Goal: Transaction & Acquisition: Book appointment/travel/reservation

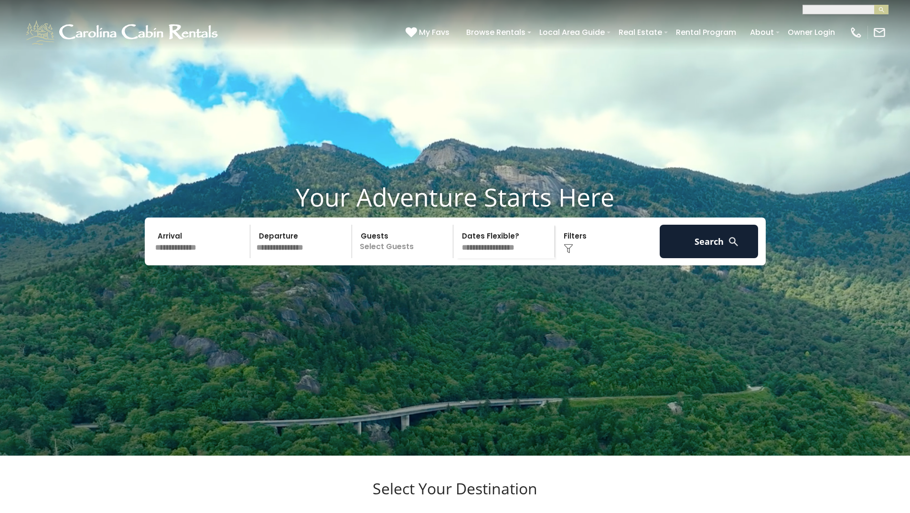
click at [199, 479] on h3 "Select Your Destination" at bounding box center [455, 495] width 717 height 33
drag, startPoint x: 156, startPoint y: 88, endPoint x: 163, endPoint y: 87, distance: 7.3
click at [161, 225] on input "text" at bounding box center [201, 241] width 99 height 33
click at [174, 225] on input "text" at bounding box center [201, 241] width 99 height 33
click at [200, 225] on input "text" at bounding box center [201, 241] width 99 height 33
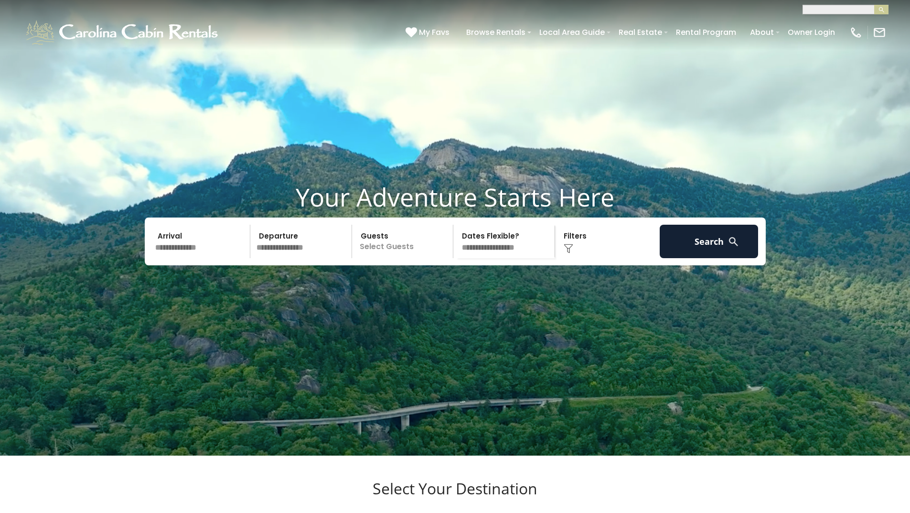
click at [299, 479] on h3 "Select Your Destination" at bounding box center [455, 495] width 717 height 33
click at [298, 479] on h3 "Select Your Destination" at bounding box center [455, 495] width 717 height 33
click at [181, 225] on input "text" at bounding box center [201, 241] width 99 height 33
click at [200, 479] on h3 "Select Your Destination" at bounding box center [455, 495] width 717 height 33
click at [198, 479] on h3 "Select Your Destination" at bounding box center [455, 495] width 717 height 33
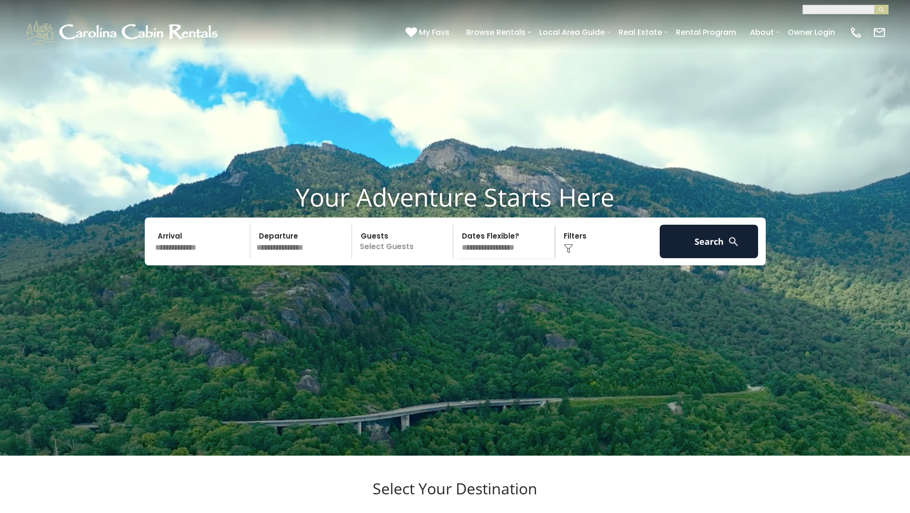
click at [198, 225] on input "text" at bounding box center [201, 241] width 99 height 33
click at [188, 258] on input "text" at bounding box center [201, 241] width 99 height 33
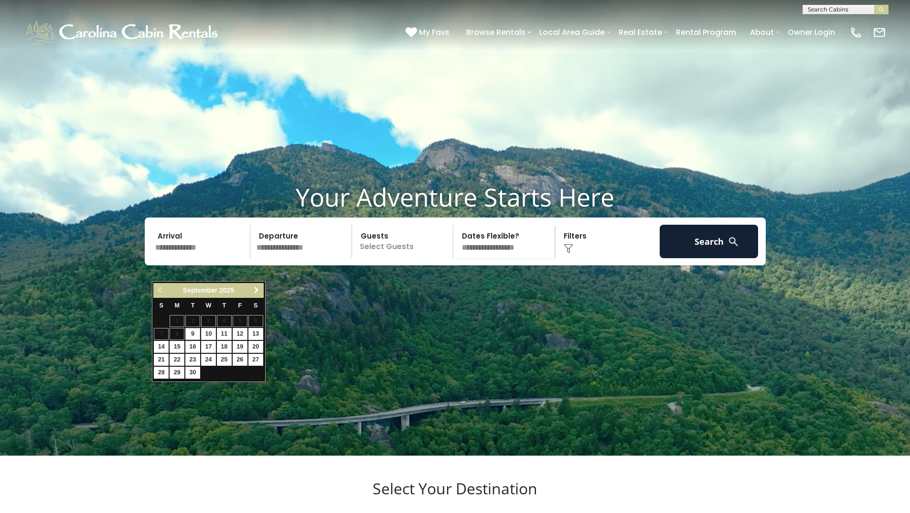
click at [257, 290] on span "Next" at bounding box center [257, 290] width 8 height 8
click at [154, 285] on link "Previous" at bounding box center [160, 290] width 12 height 12
click at [242, 346] on link "17" at bounding box center [240, 347] width 15 height 12
type input "********"
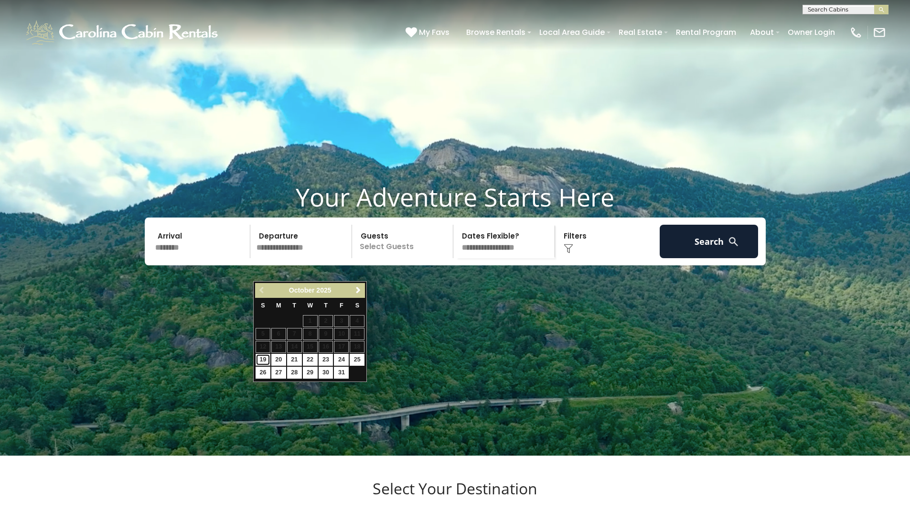
click at [262, 356] on link "19" at bounding box center [263, 360] width 15 height 12
type input "********"
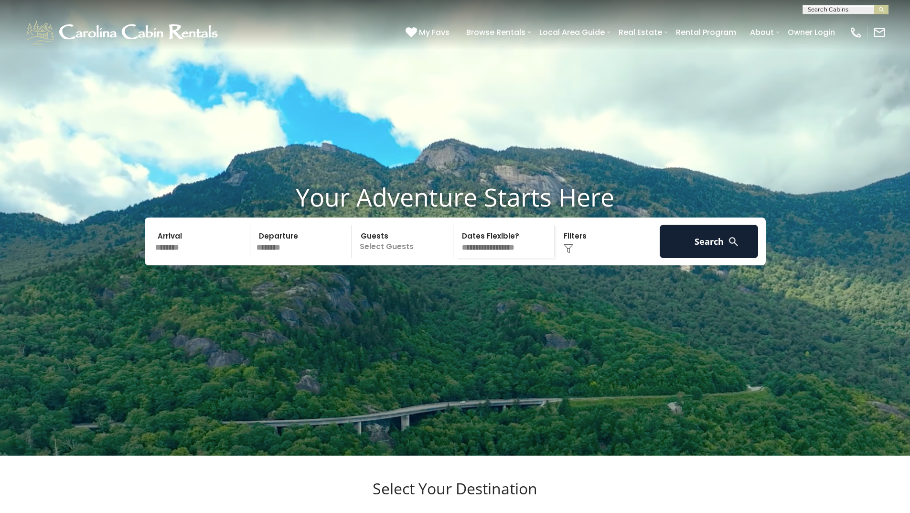
click at [376, 258] on p "Select Guests" at bounding box center [404, 241] width 98 height 33
click at [445, 286] on div "+" at bounding box center [450, 280] width 11 height 11
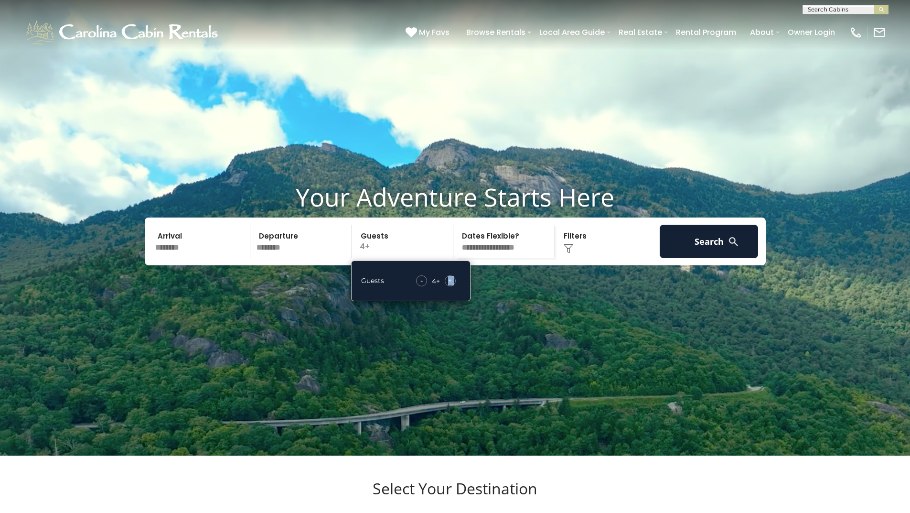
click at [445, 286] on div "+" at bounding box center [450, 280] width 11 height 11
click at [571, 253] on img at bounding box center [569, 249] width 10 height 10
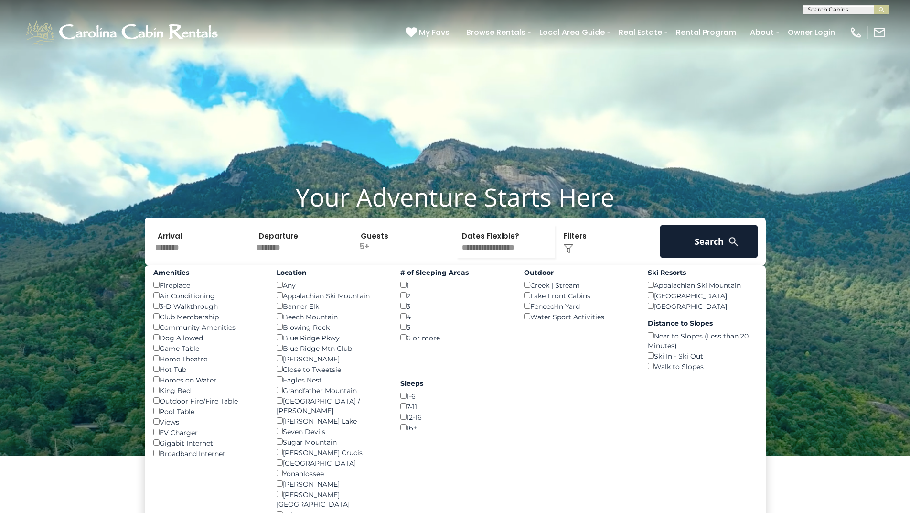
click at [158, 416] on div "Pool Table ()" at bounding box center [207, 411] width 109 height 11
click at [250, 416] on div "Pool Table ()" at bounding box center [207, 411] width 109 height 11
click at [700, 258] on button "Search" at bounding box center [709, 241] width 99 height 33
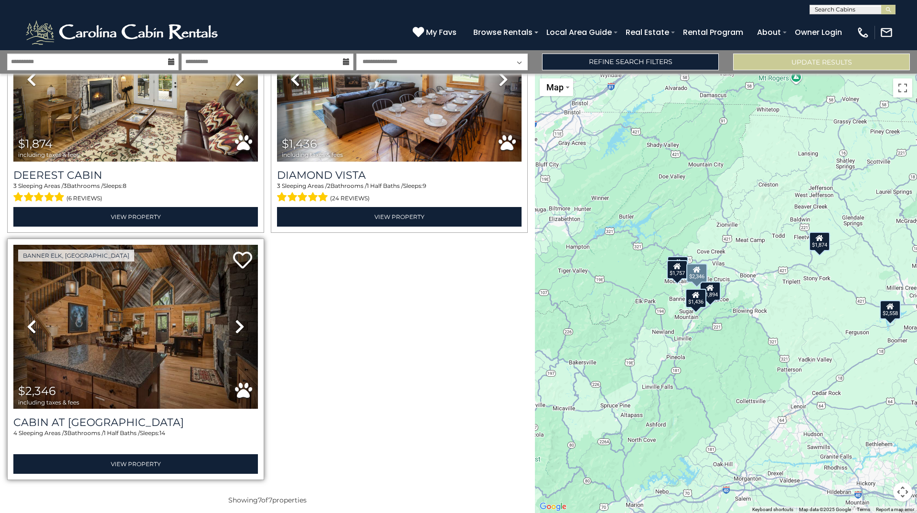
scroll to position [465, 0]
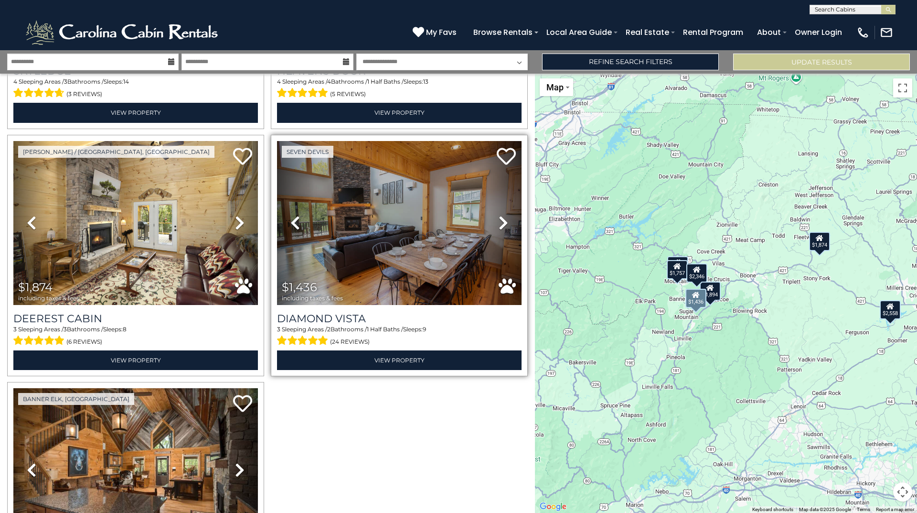
click at [499, 221] on icon at bounding box center [504, 222] width 10 height 15
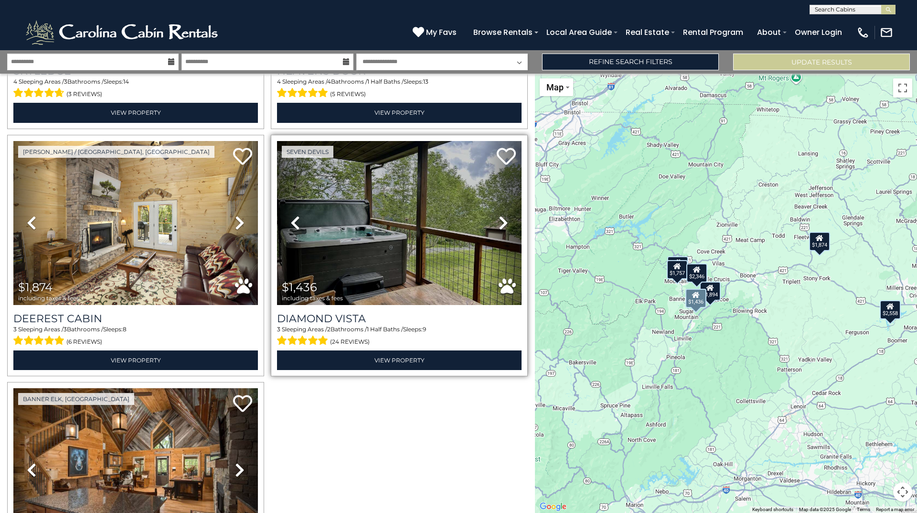
click at [499, 221] on icon at bounding box center [504, 222] width 10 height 15
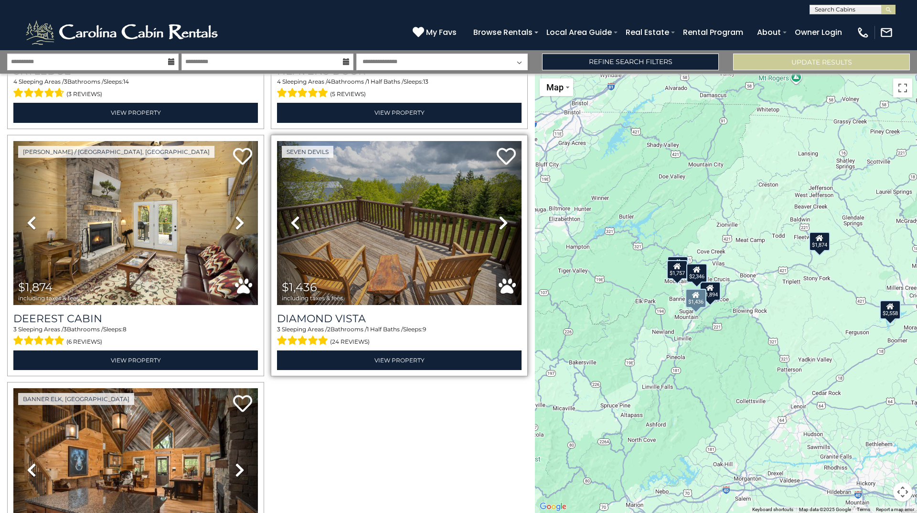
click at [499, 221] on icon at bounding box center [504, 222] width 10 height 15
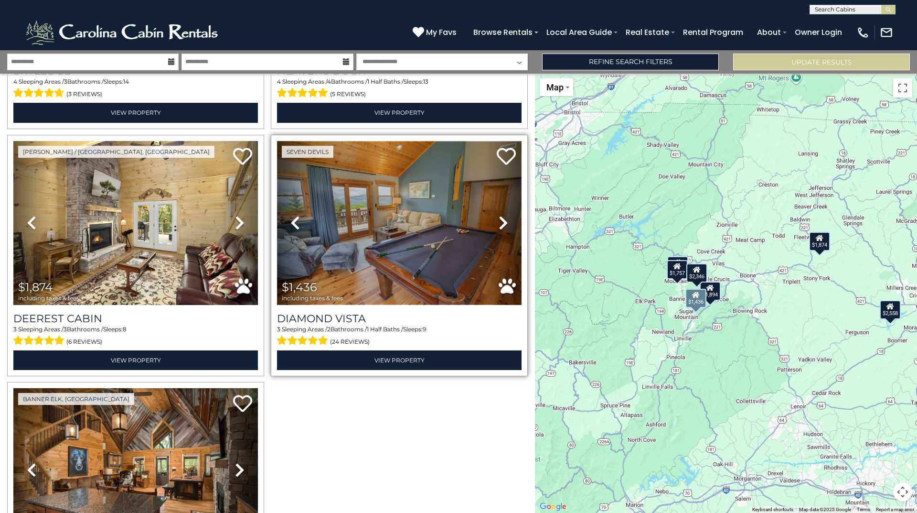
click at [392, 247] on img at bounding box center [399, 223] width 245 height 164
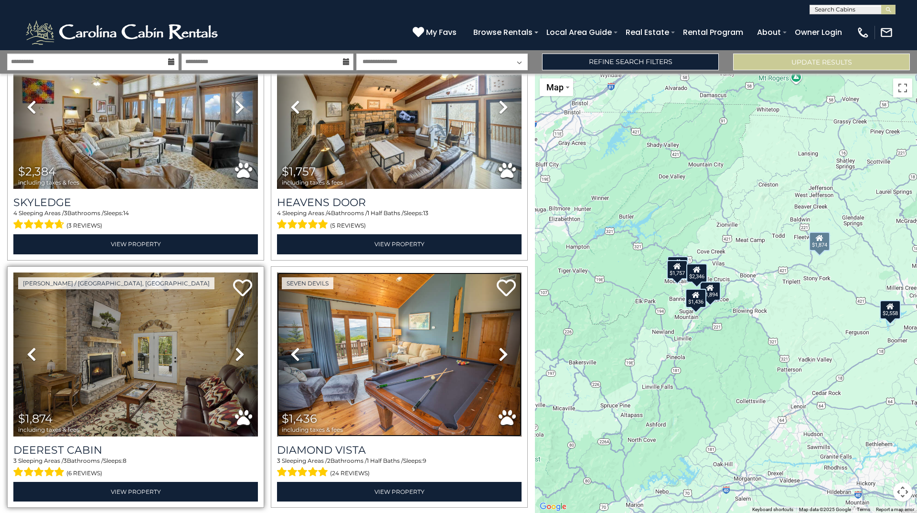
scroll to position [334, 0]
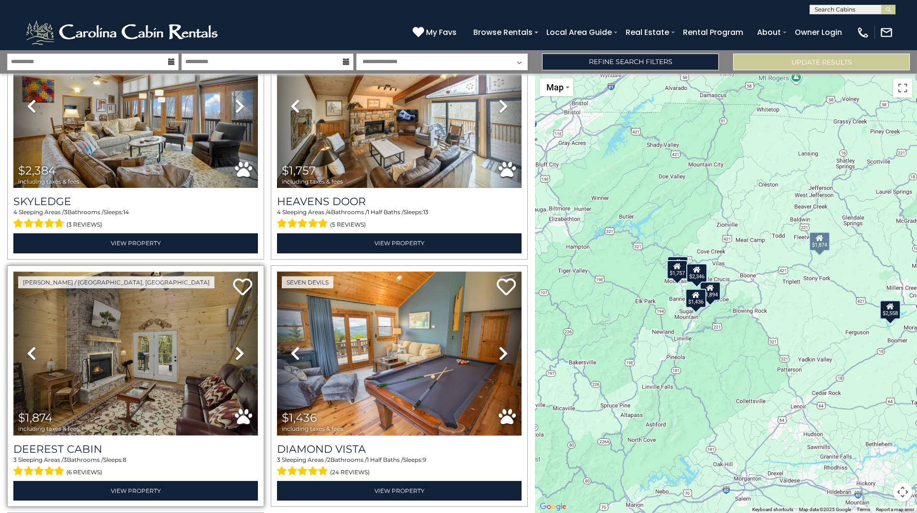
click at [88, 376] on img at bounding box center [135, 353] width 245 height 164
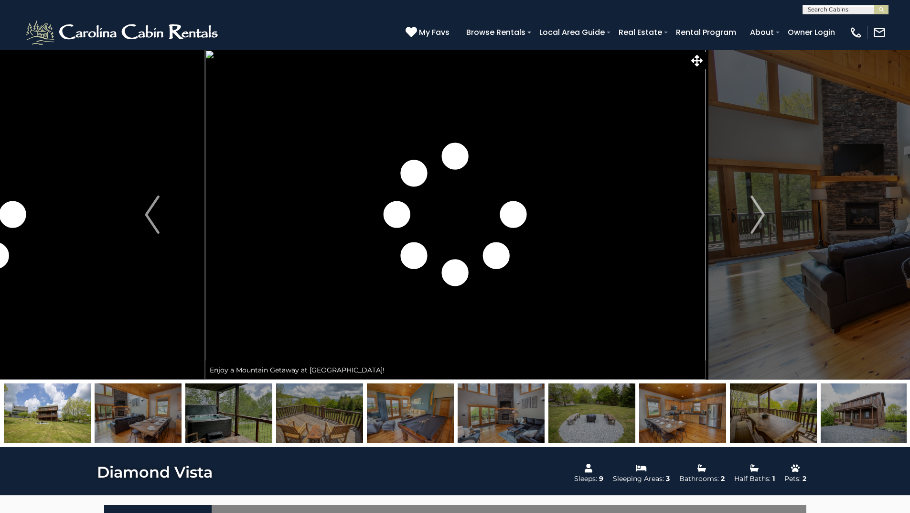
click at [578, 272] on img at bounding box center [455, 215] width 501 height 330
click at [762, 227] on img "Next" at bounding box center [758, 214] width 14 height 38
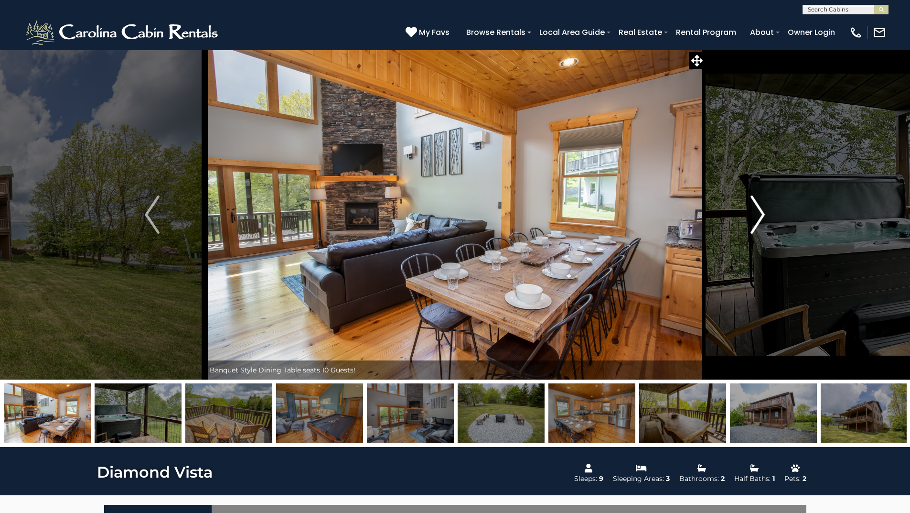
click at [751, 225] on img "Next" at bounding box center [758, 214] width 14 height 38
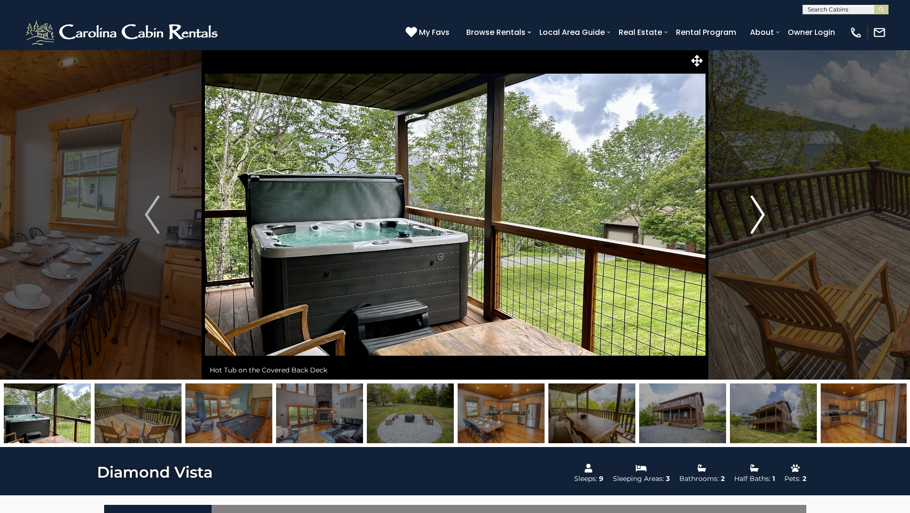
click at [751, 225] on img "Next" at bounding box center [758, 214] width 14 height 38
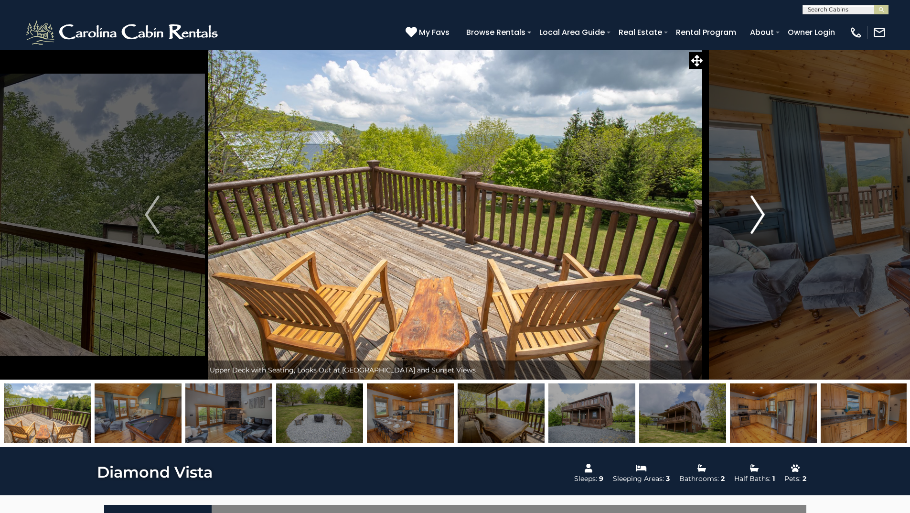
click at [751, 225] on img "Next" at bounding box center [758, 214] width 14 height 38
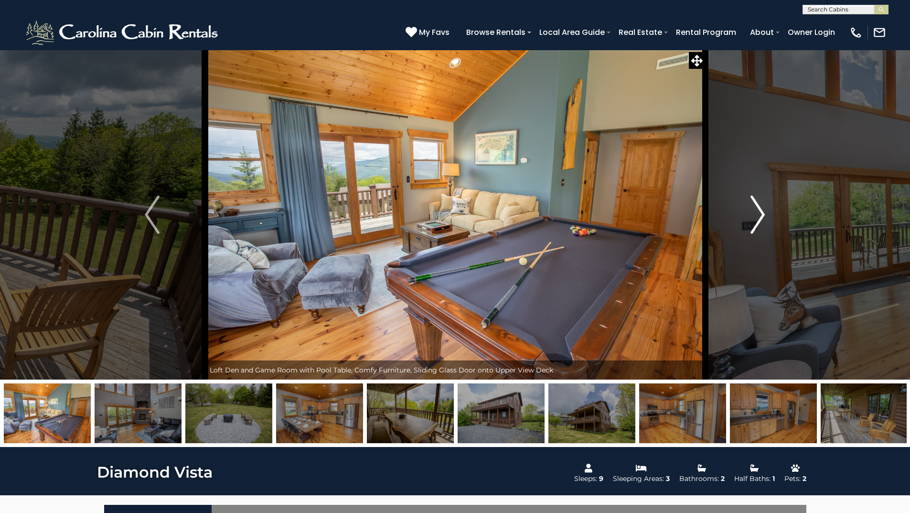
click at [751, 225] on img "Next" at bounding box center [758, 214] width 14 height 38
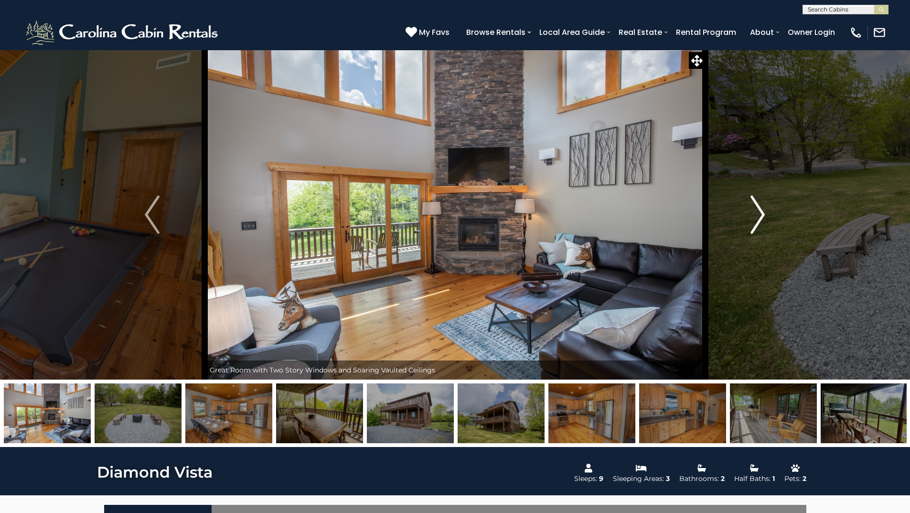
click at [751, 225] on img "Next" at bounding box center [758, 214] width 14 height 38
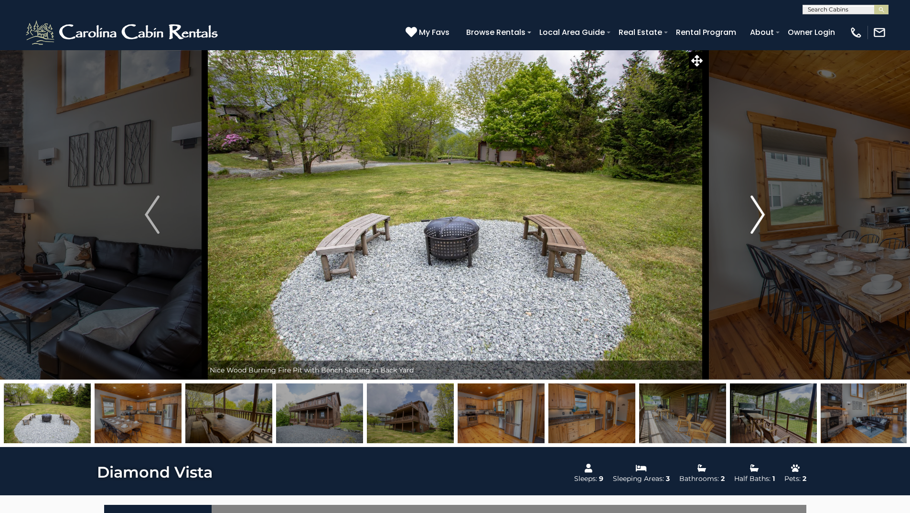
click at [763, 220] on img "Next" at bounding box center [758, 214] width 14 height 38
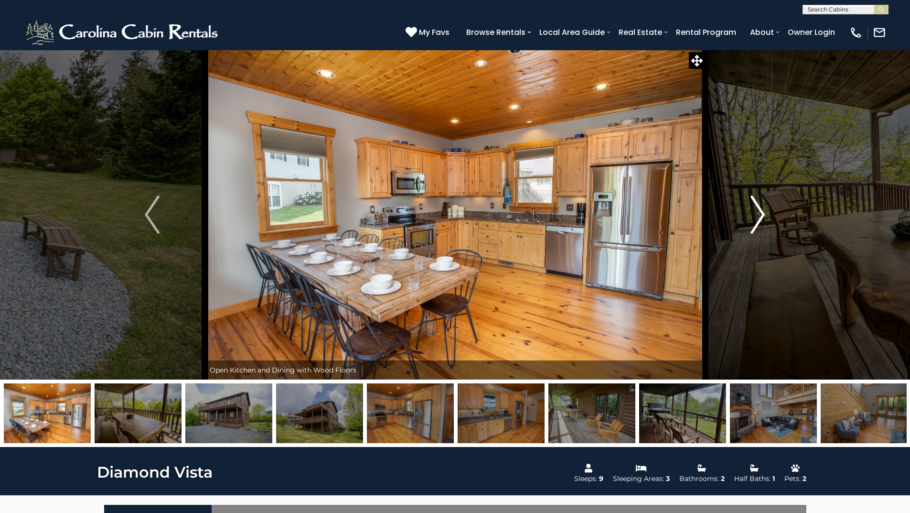
click at [763, 220] on img "Next" at bounding box center [758, 214] width 14 height 38
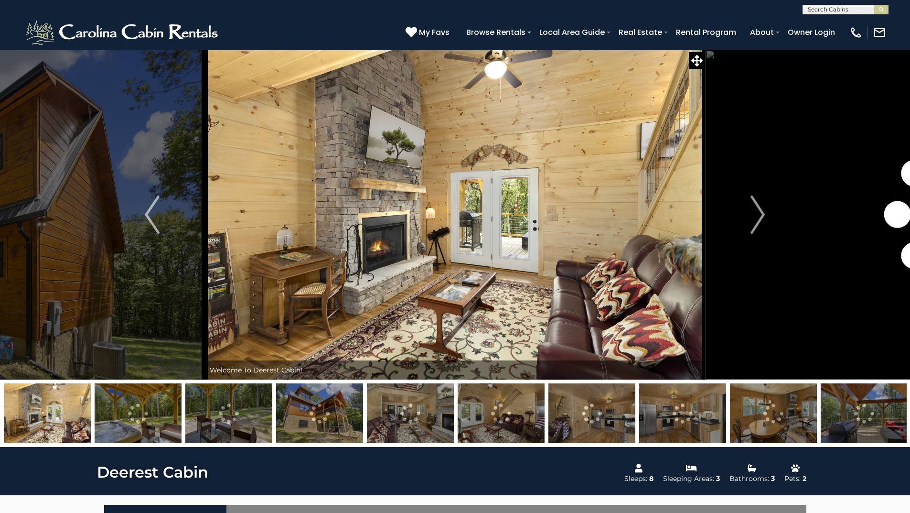
click at [515, 231] on img at bounding box center [455, 215] width 501 height 330
click at [149, 228] on img "Previous" at bounding box center [152, 214] width 14 height 38
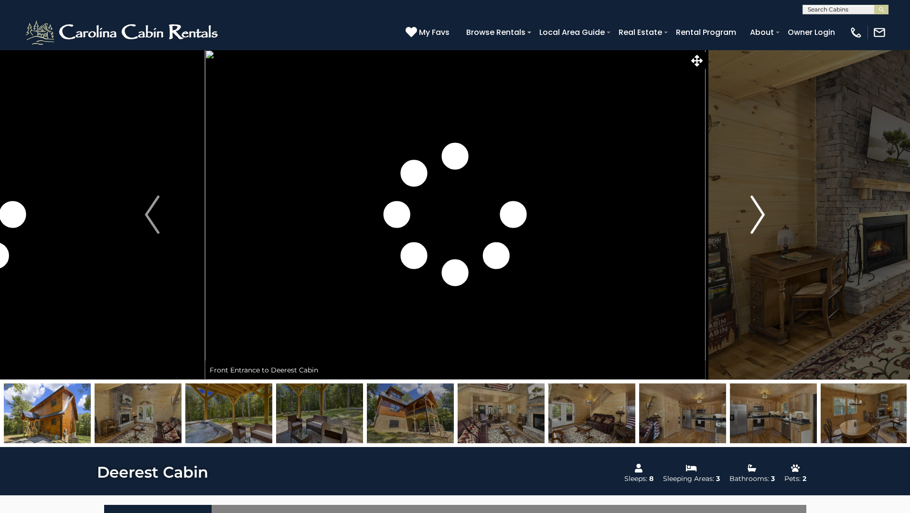
click at [757, 219] on img "Next" at bounding box center [758, 214] width 14 height 38
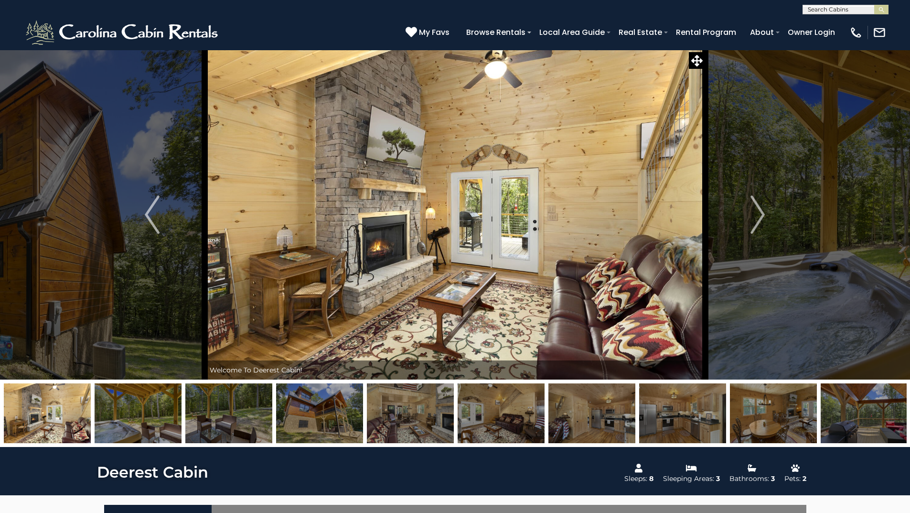
click at [538, 268] on img at bounding box center [455, 215] width 501 height 330
click at [758, 216] on img "Next" at bounding box center [758, 214] width 14 height 38
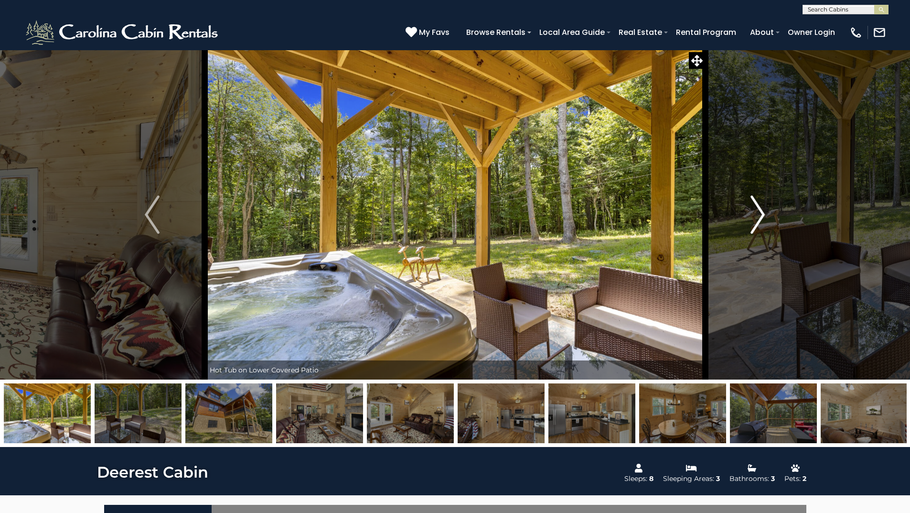
click at [751, 224] on img "Next" at bounding box center [758, 214] width 14 height 38
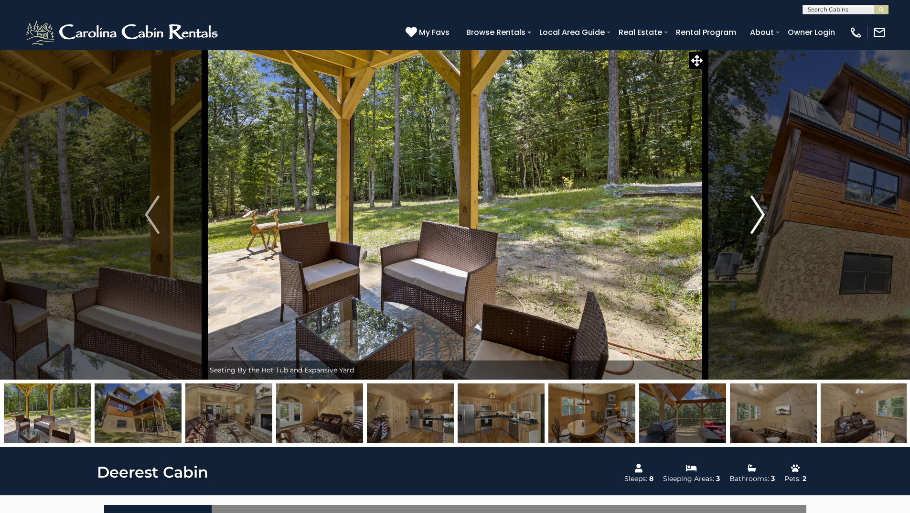
click at [751, 224] on img "Next" at bounding box center [758, 214] width 14 height 38
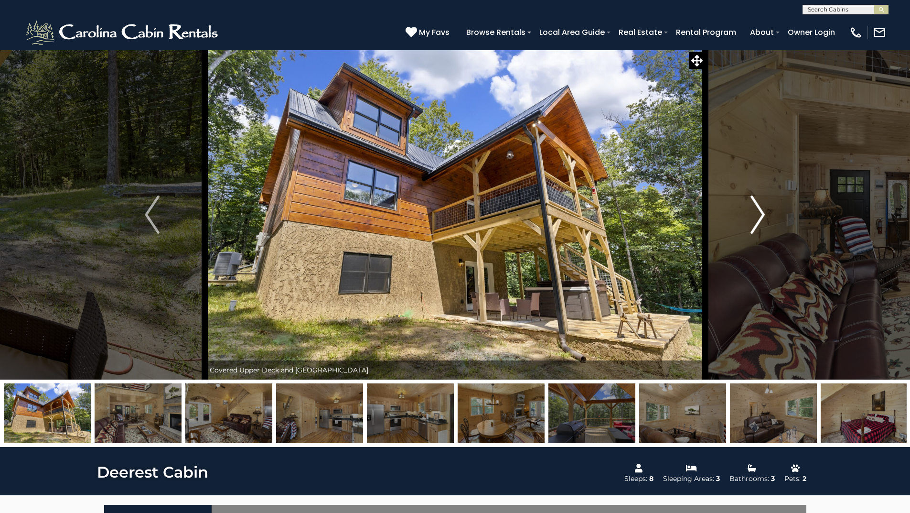
click at [751, 224] on img "Next" at bounding box center [758, 214] width 14 height 38
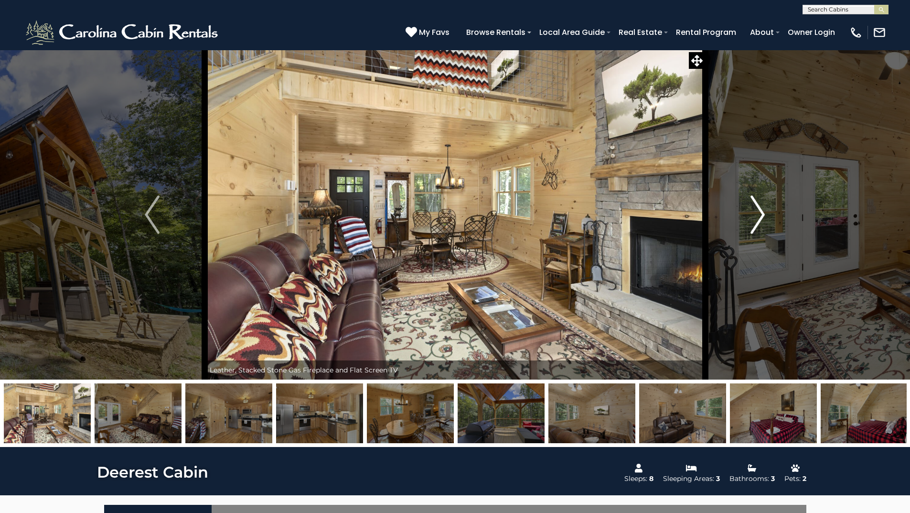
click at [751, 224] on img "Next" at bounding box center [758, 214] width 14 height 38
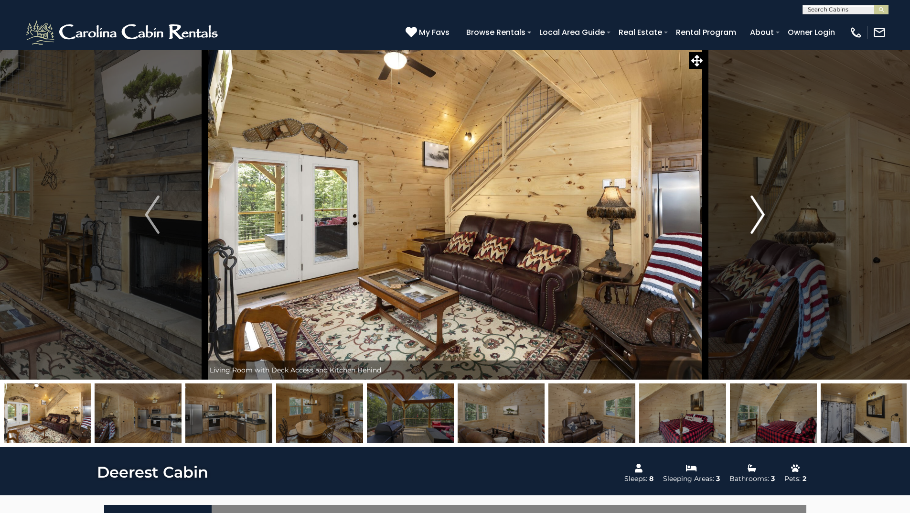
click at [751, 224] on img "Next" at bounding box center [758, 214] width 14 height 38
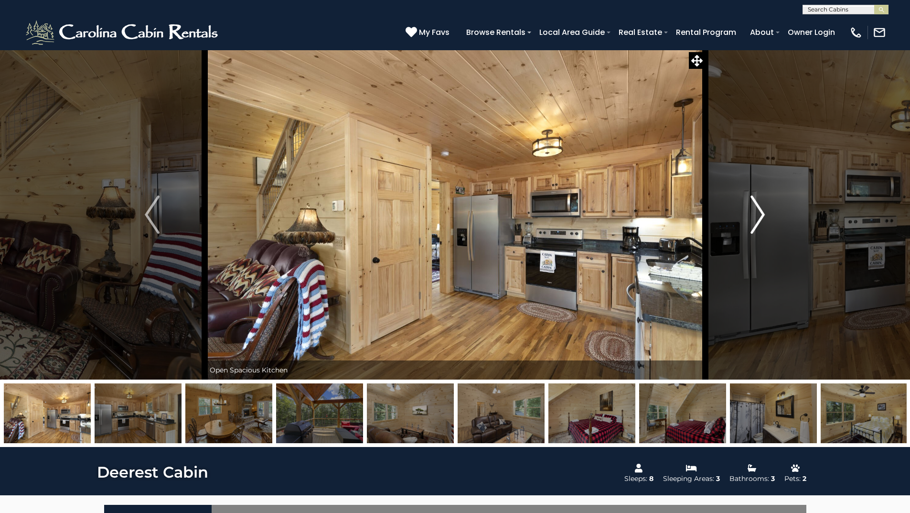
click at [751, 224] on img "Next" at bounding box center [758, 214] width 14 height 38
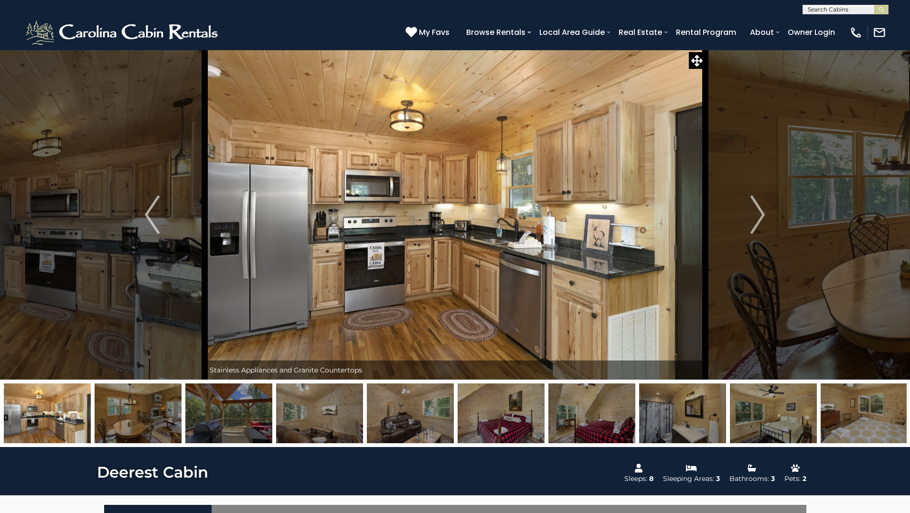
click at [579, 236] on img at bounding box center [455, 215] width 501 height 330
click at [759, 216] on img "Next" at bounding box center [758, 214] width 14 height 38
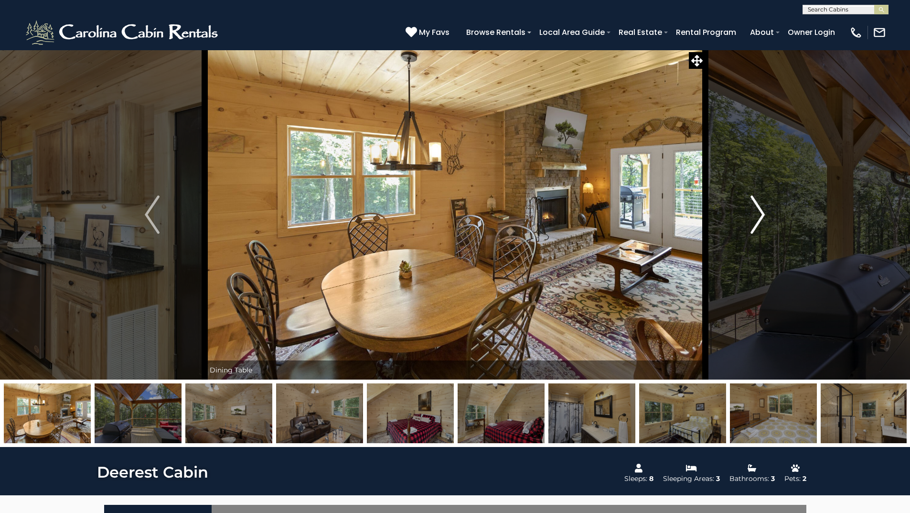
click at [751, 217] on img "Next" at bounding box center [758, 214] width 14 height 38
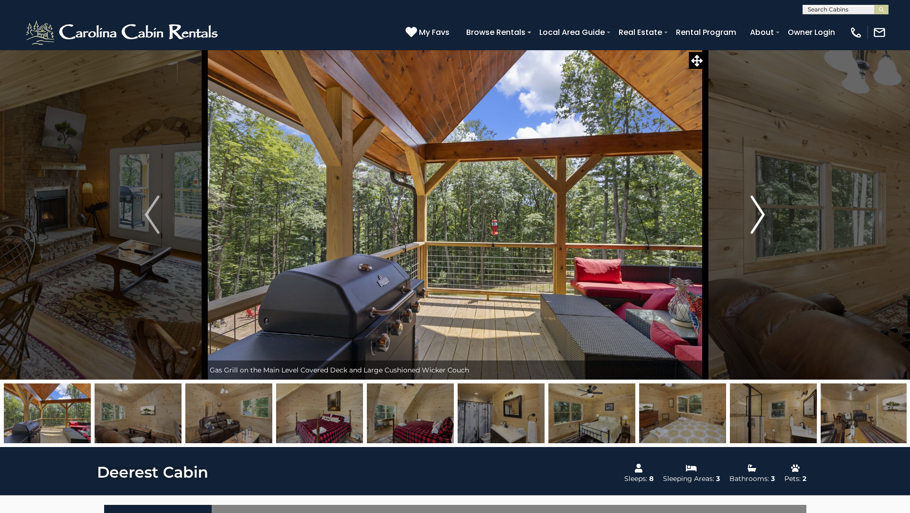
click at [751, 217] on img "Next" at bounding box center [758, 214] width 14 height 38
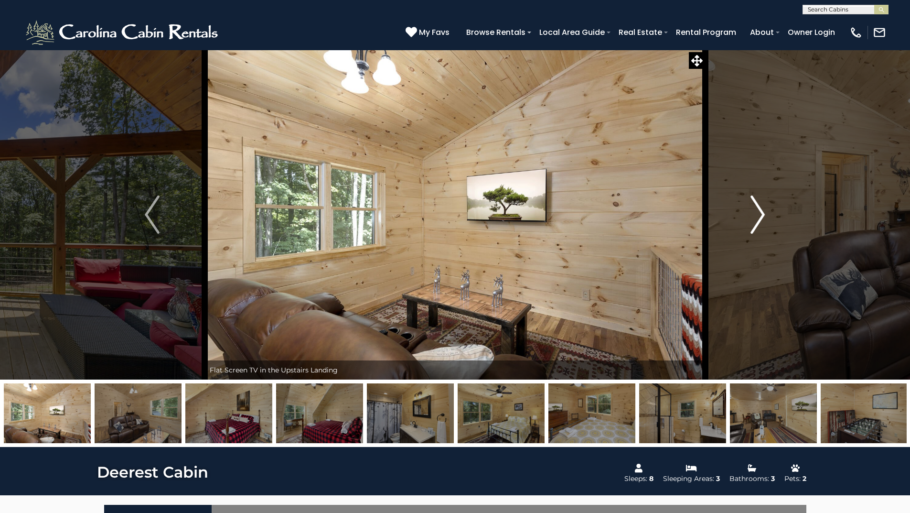
click at [751, 217] on img "Next" at bounding box center [758, 214] width 14 height 38
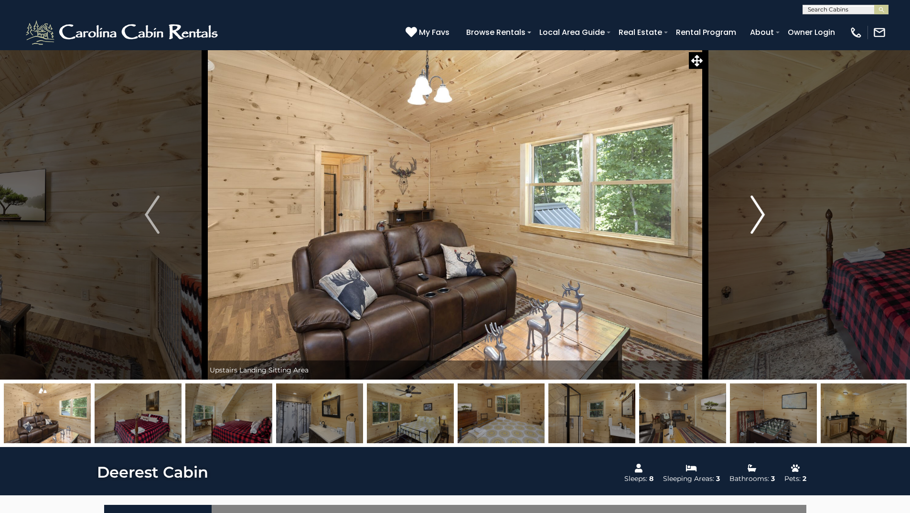
click at [751, 217] on img "Next" at bounding box center [758, 214] width 14 height 38
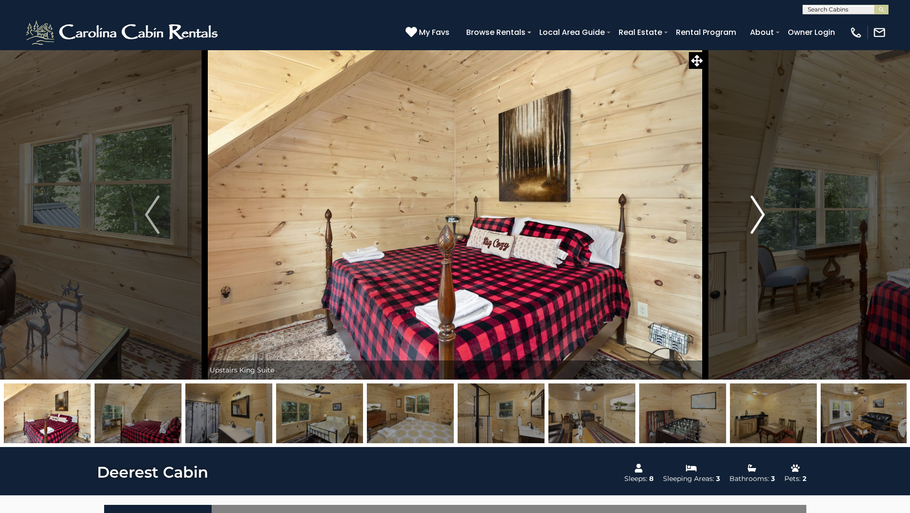
click at [750, 218] on button "Next" at bounding box center [757, 215] width 105 height 330
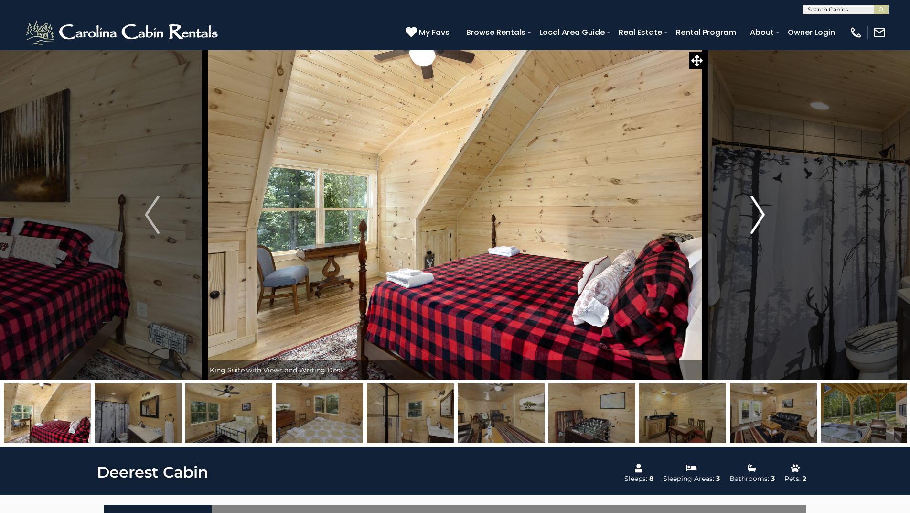
click at [750, 218] on button "Next" at bounding box center [757, 215] width 105 height 330
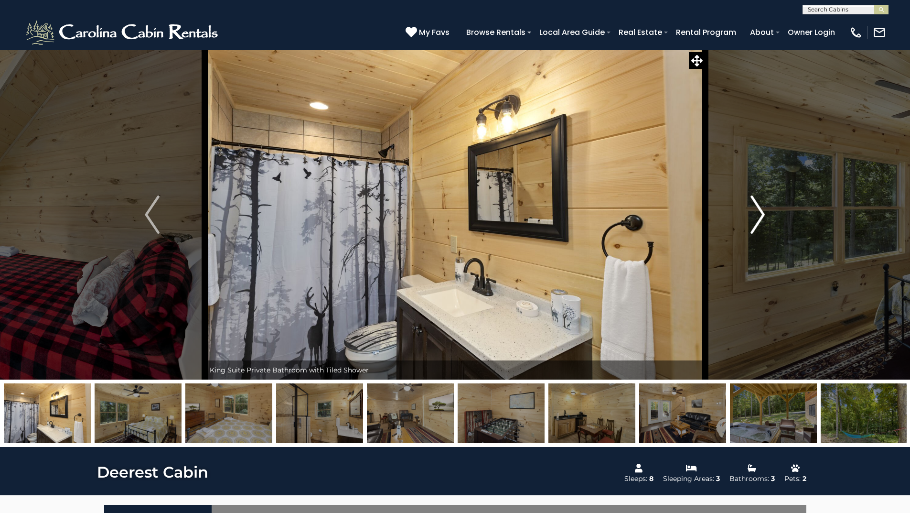
click at [750, 218] on button "Next" at bounding box center [757, 215] width 105 height 330
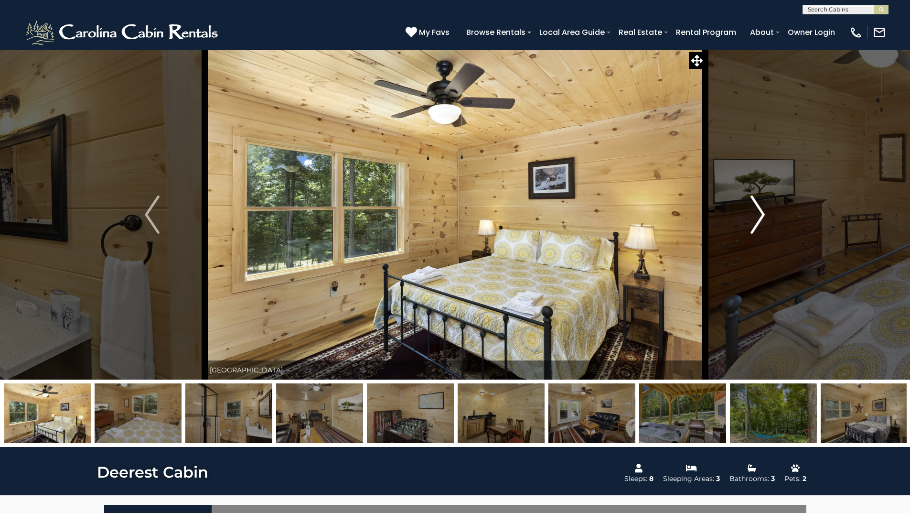
click at [750, 218] on button "Next" at bounding box center [757, 215] width 105 height 330
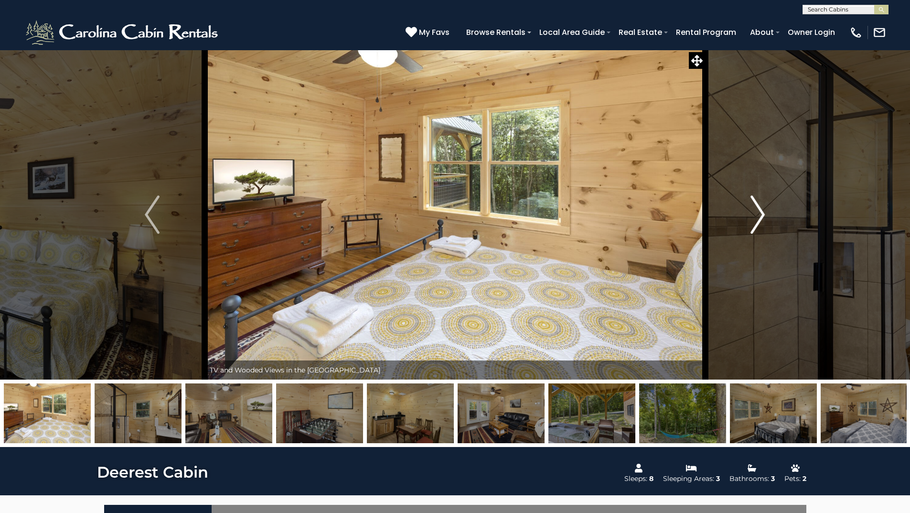
click at [750, 218] on button "Next" at bounding box center [757, 215] width 105 height 330
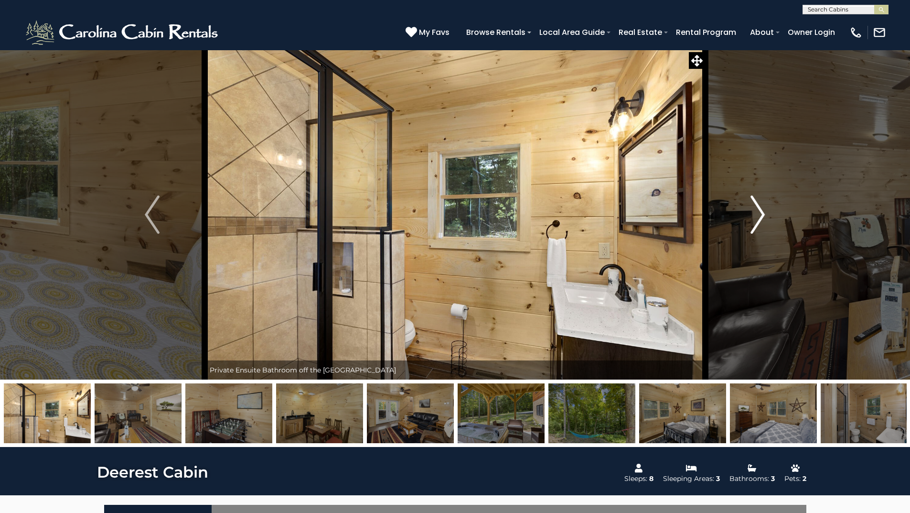
click at [750, 218] on button "Next" at bounding box center [757, 215] width 105 height 330
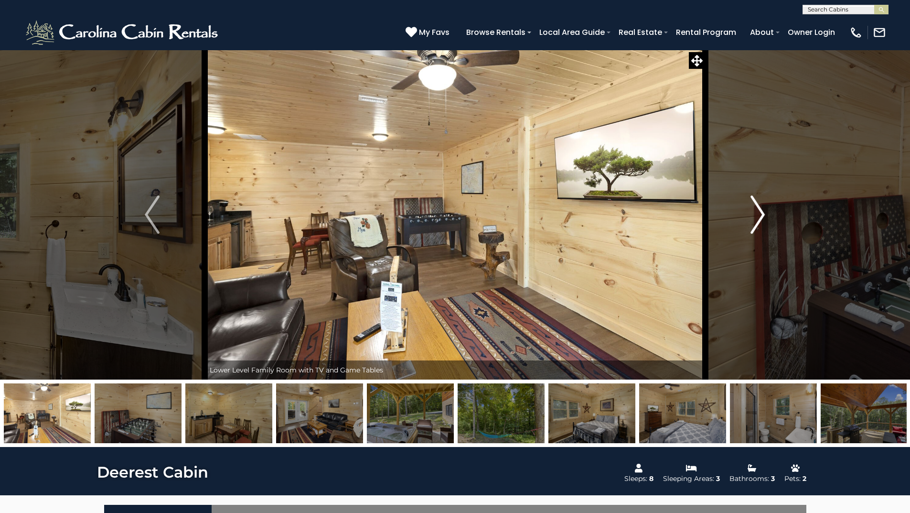
click at [750, 218] on button "Next" at bounding box center [757, 215] width 105 height 330
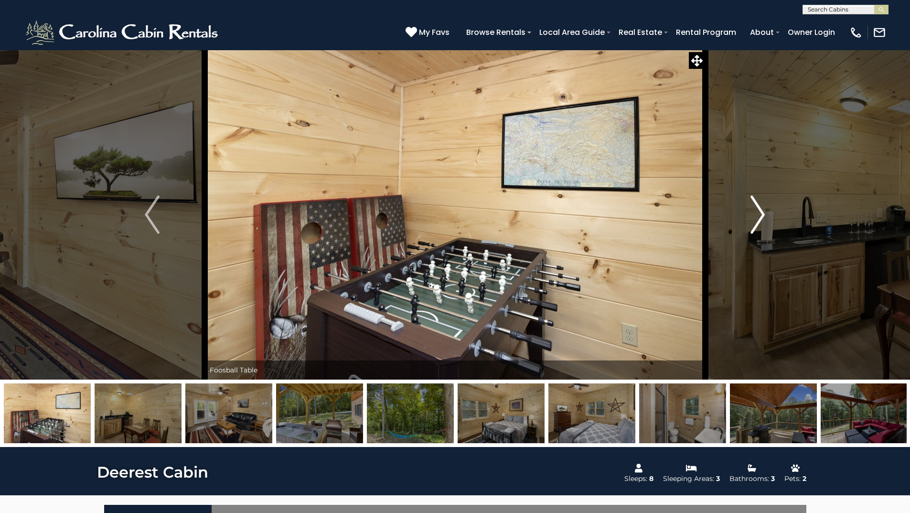
click at [750, 218] on button "Next" at bounding box center [757, 215] width 105 height 330
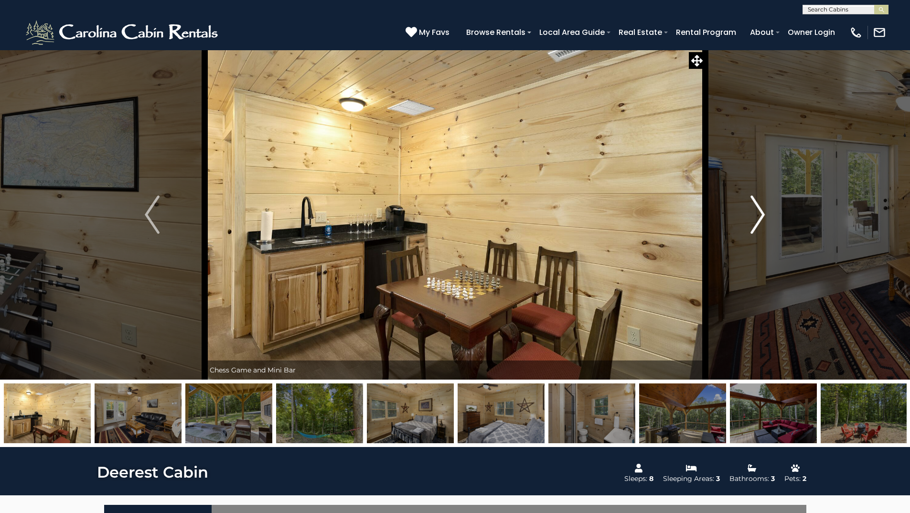
click at [750, 218] on button "Next" at bounding box center [757, 215] width 105 height 330
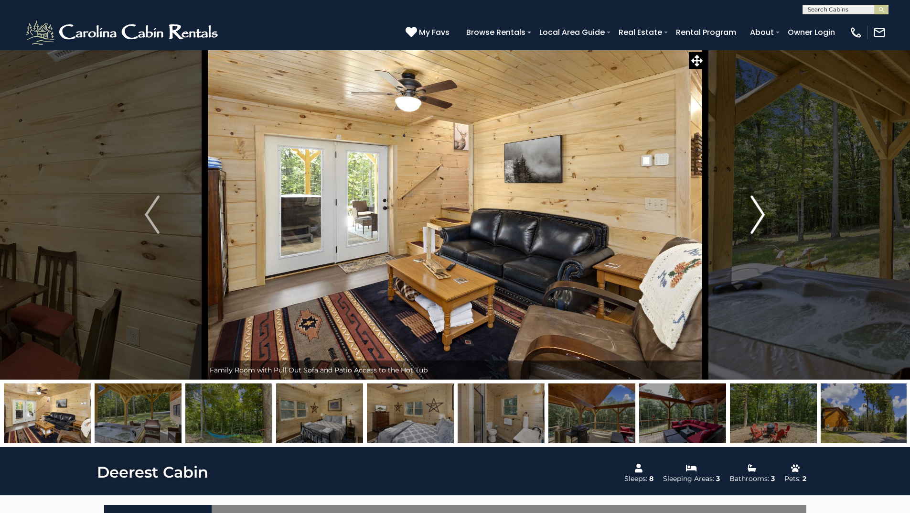
click at [750, 218] on button "Next" at bounding box center [757, 215] width 105 height 330
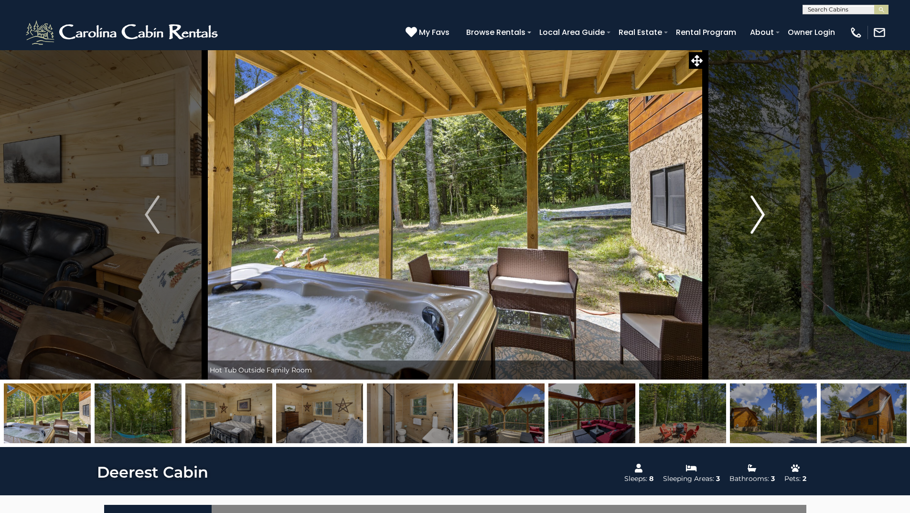
click at [750, 218] on button "Next" at bounding box center [757, 215] width 105 height 330
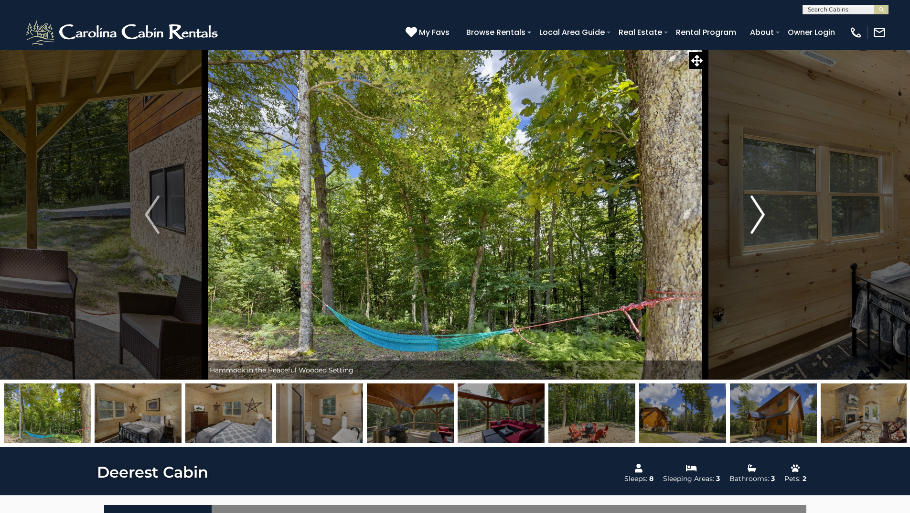
click at [750, 218] on button "Next" at bounding box center [757, 215] width 105 height 330
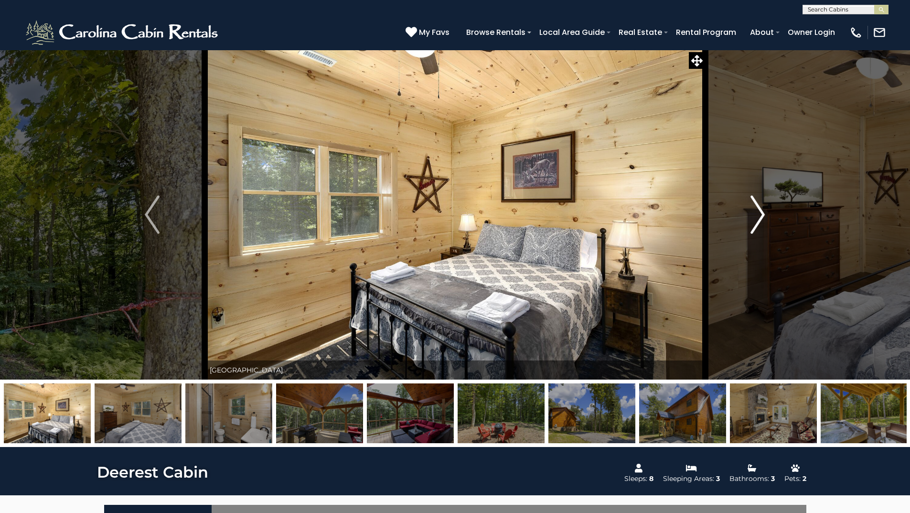
click at [750, 218] on button "Next" at bounding box center [757, 215] width 105 height 330
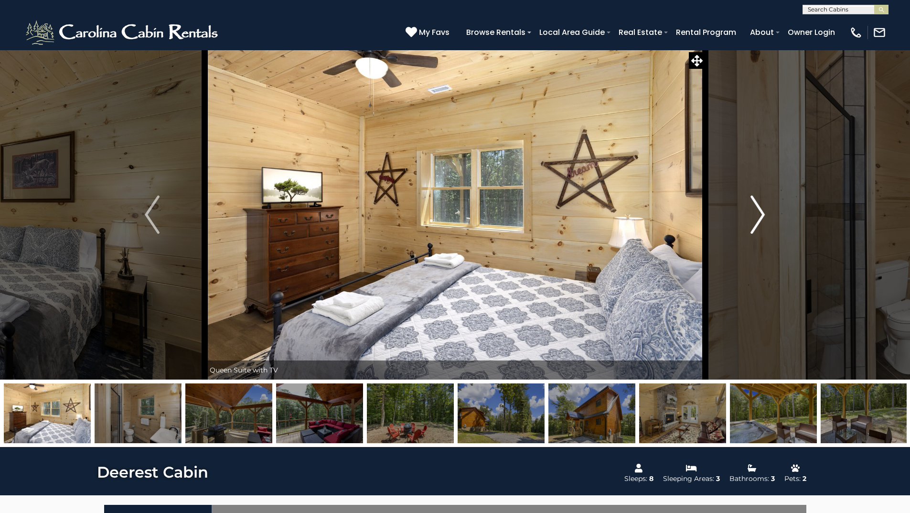
click at [750, 218] on button "Next" at bounding box center [757, 215] width 105 height 330
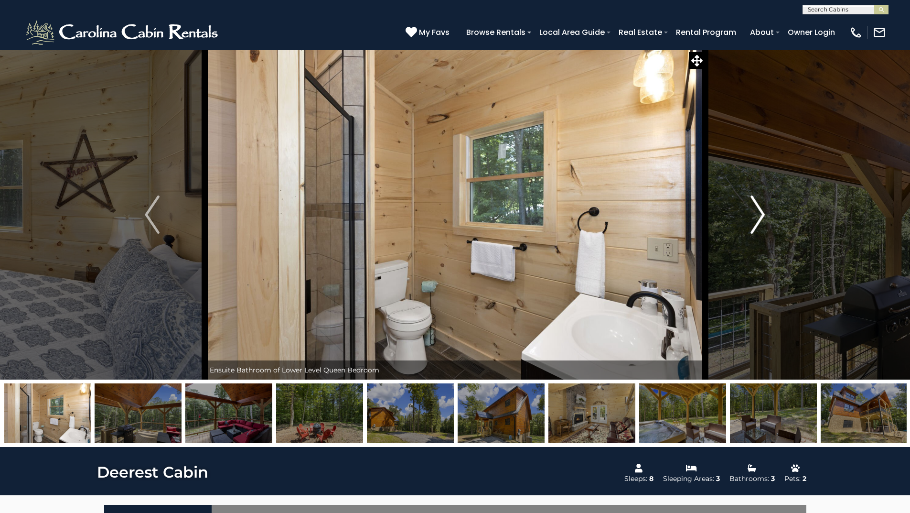
click at [750, 218] on button "Next" at bounding box center [757, 215] width 105 height 330
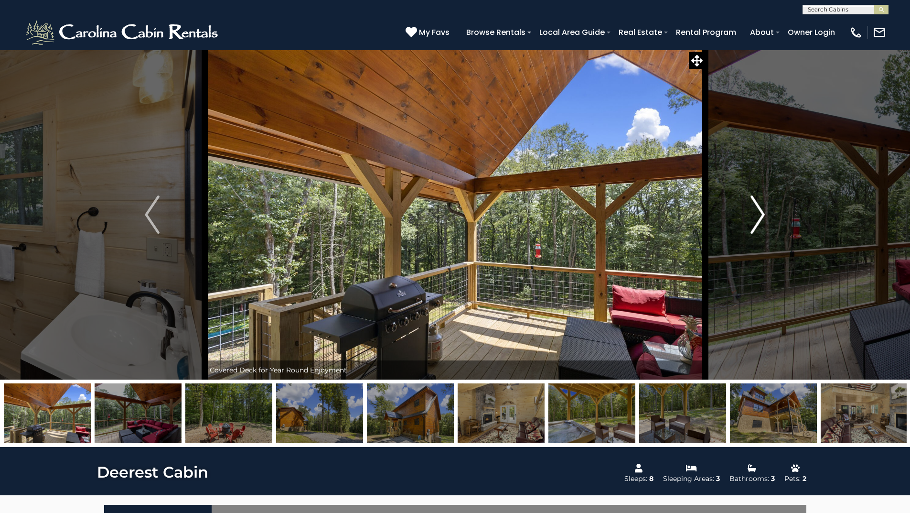
click at [750, 218] on button "Next" at bounding box center [757, 215] width 105 height 330
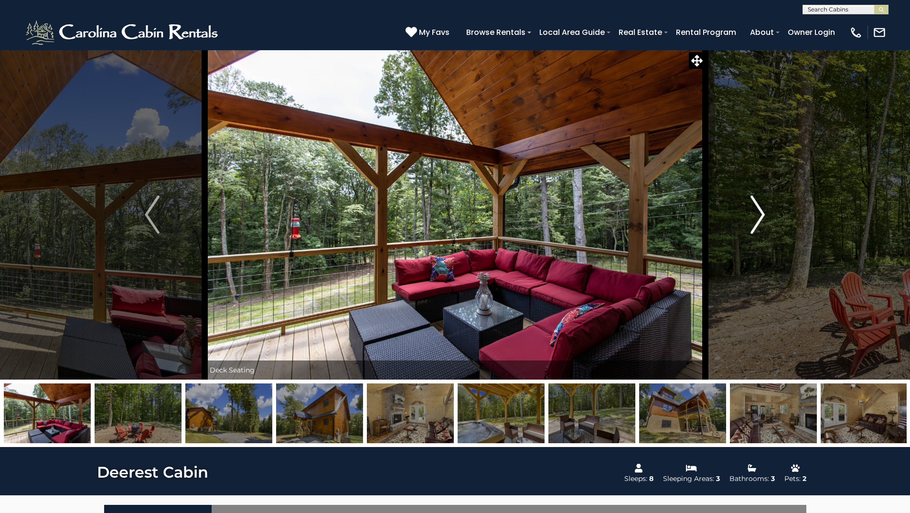
click at [750, 218] on button "Next" at bounding box center [757, 215] width 105 height 330
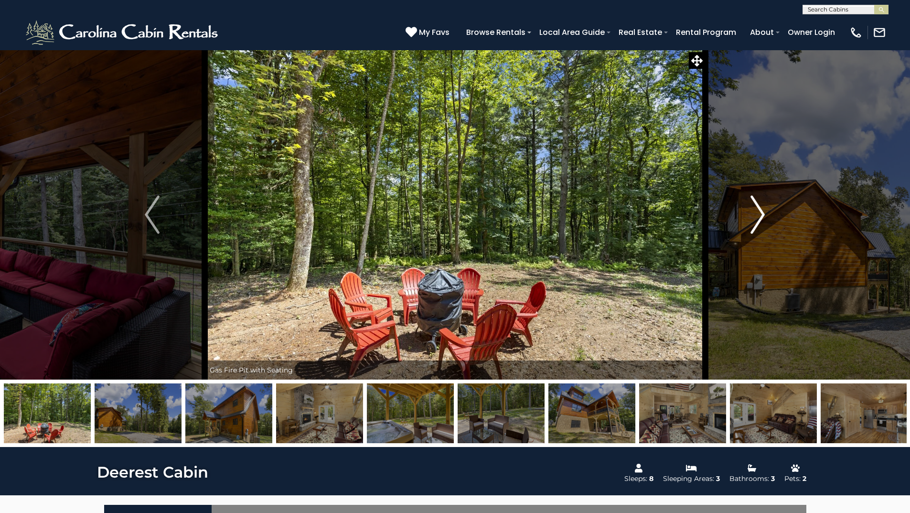
click at [750, 218] on button "Next" at bounding box center [757, 215] width 105 height 330
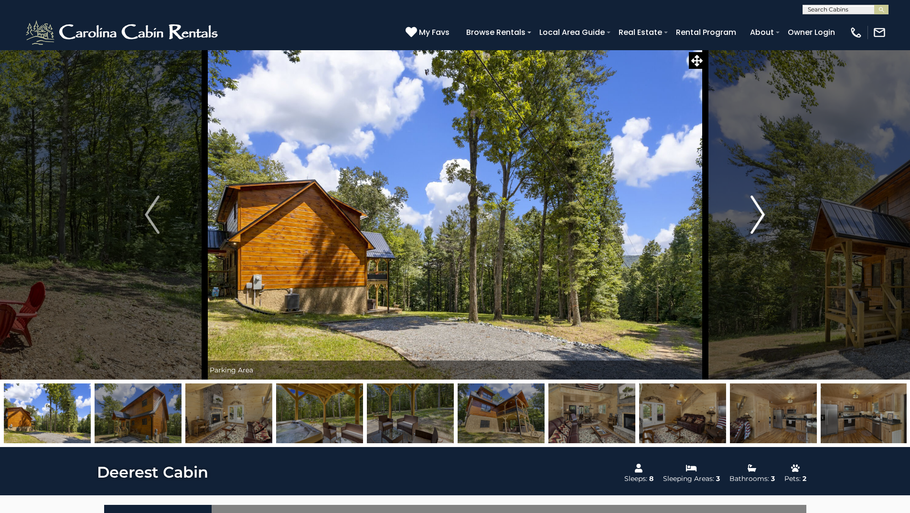
click at [750, 218] on button "Next" at bounding box center [757, 215] width 105 height 330
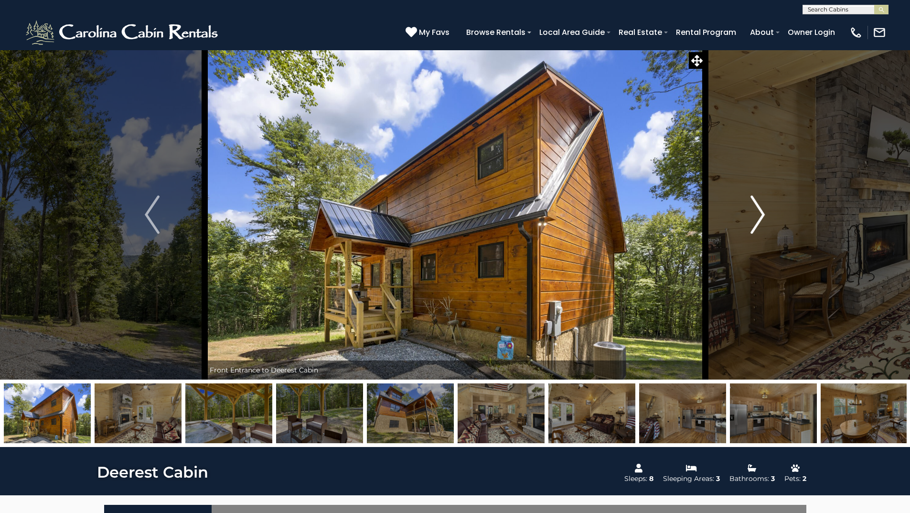
click at [761, 222] on img "Next" at bounding box center [758, 214] width 14 height 38
